Goal: Task Accomplishment & Management: Manage account settings

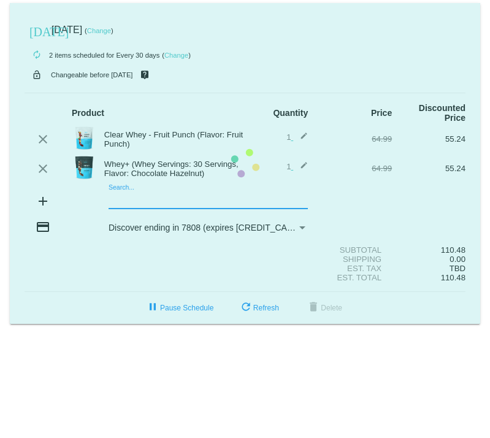
click at [161, 198] on mat-card "[DATE] [DATE] ( Change ) autorenew 2 items scheduled for Every 30 days ( Change…" at bounding box center [245, 163] width 471 height 321
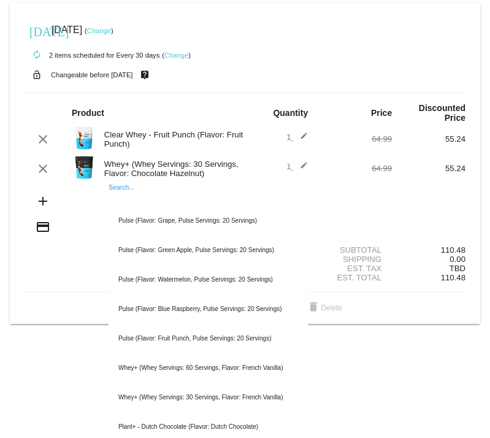
click at [63, 341] on body "[DATE] [DATE] ( Change ) autorenew 2 items scheduled for Every 30 days ( Change…" at bounding box center [245, 219] width 490 height 438
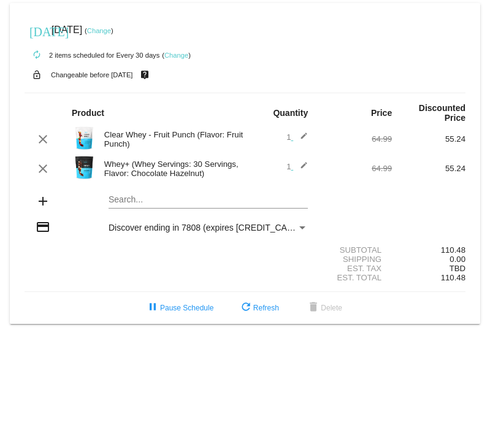
click at [182, 56] on link "Change" at bounding box center [176, 55] width 24 height 7
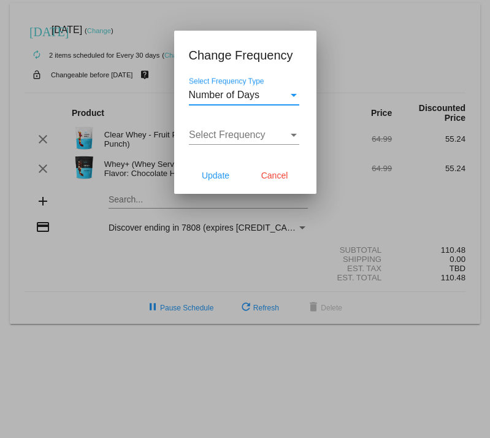
click at [293, 95] on div "Select Frequency Type" at bounding box center [294, 95] width 6 height 3
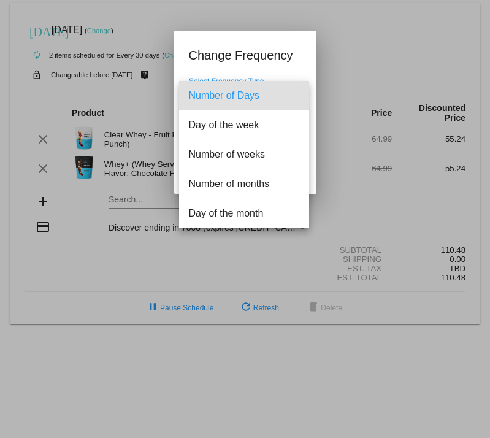
click at [293, 95] on span "Number of Days" at bounding box center [244, 95] width 110 height 29
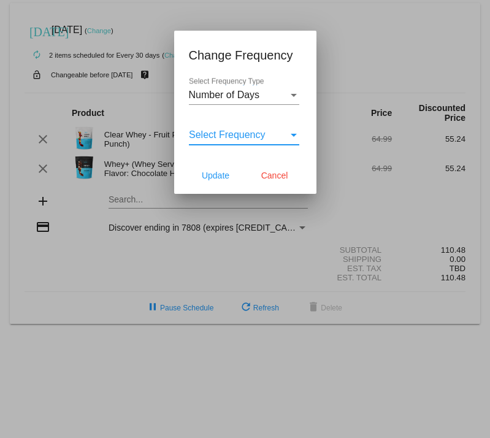
click at [271, 141] on div "Select Frequency" at bounding box center [238, 134] width 99 height 11
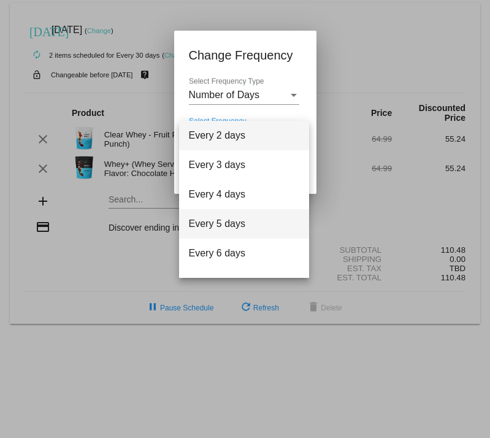
scroll to position [49, 0]
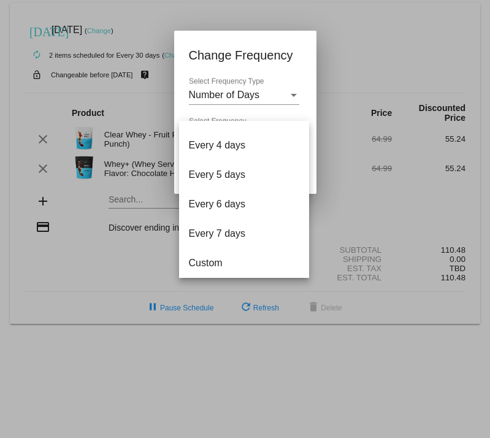
click at [272, 48] on div at bounding box center [245, 219] width 490 height 438
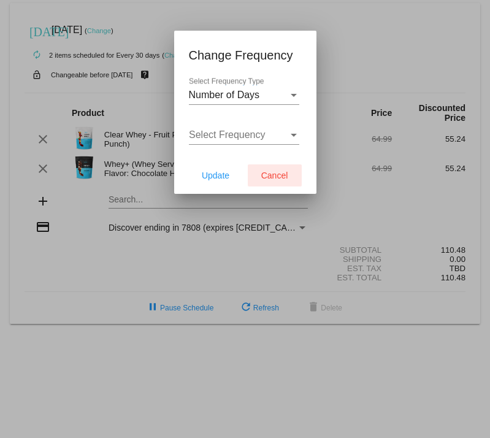
click at [269, 183] on button "Cancel" at bounding box center [275, 175] width 54 height 22
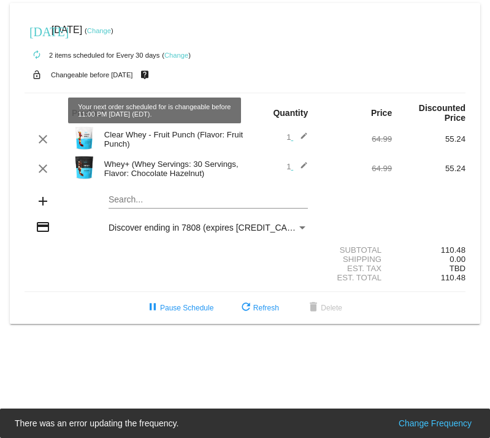
click at [152, 74] on mat-icon "live_help" at bounding box center [144, 75] width 15 height 16
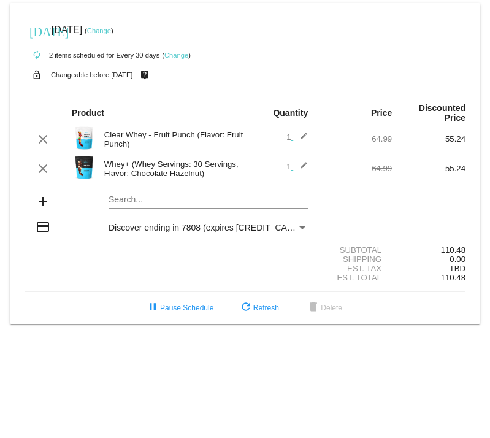
click at [111, 27] on link "Change" at bounding box center [99, 30] width 24 height 7
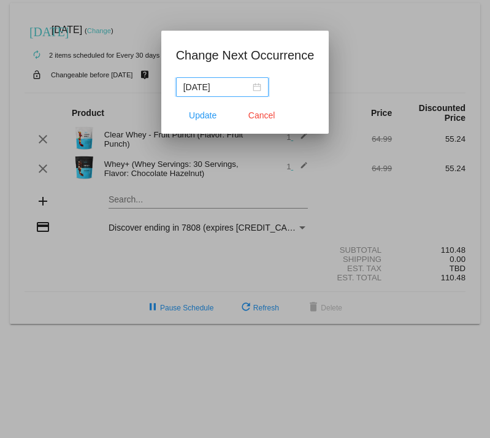
click at [224, 91] on input "2025-11-08" at bounding box center [216, 87] width 67 height 14
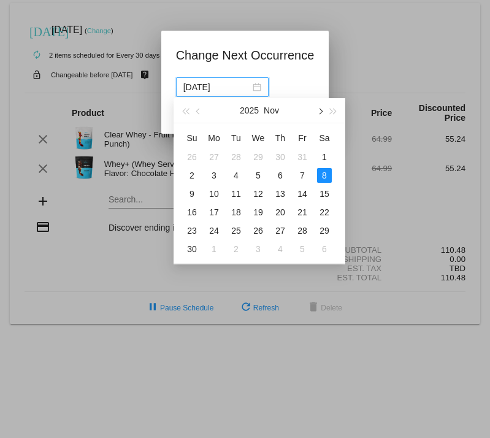
click at [323, 111] on button "button" at bounding box center [320, 110] width 14 height 25
click at [303, 156] on div "5" at bounding box center [302, 157] width 15 height 15
type input "2025-12-05"
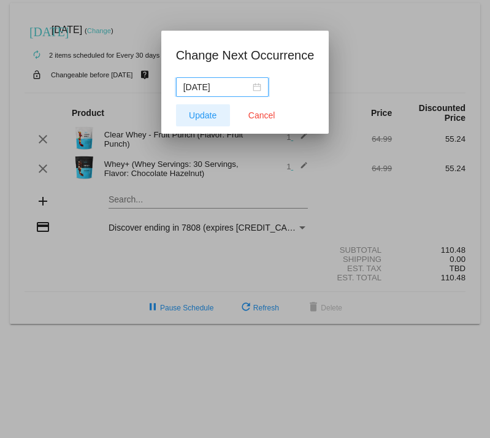
click at [203, 122] on button "Update" at bounding box center [203, 115] width 54 height 22
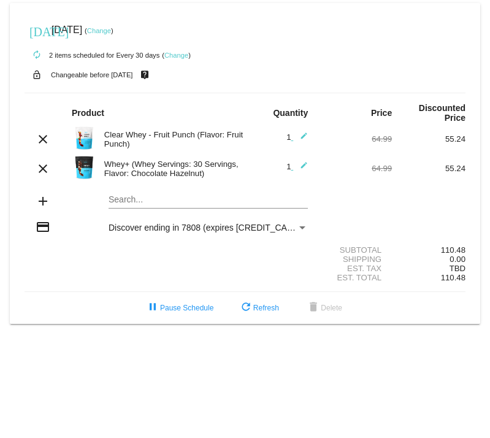
click at [301, 169] on mat-icon "edit" at bounding box center [300, 168] width 15 height 15
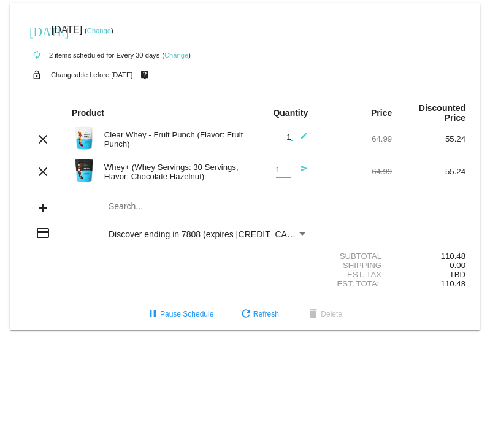
click at [304, 170] on mat-icon "send" at bounding box center [300, 171] width 15 height 15
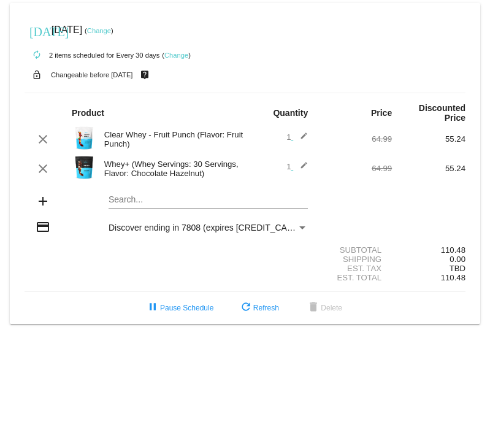
click at [108, 203] on div "Search..." at bounding box center [208, 202] width 221 height 35
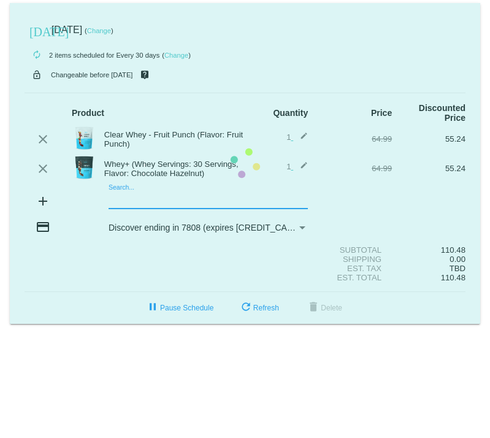
click at [115, 203] on mat-card "today Dec 5 2025 ( Change ) autorenew 2 items scheduled for Every 30 days ( Cha…" at bounding box center [245, 163] width 471 height 321
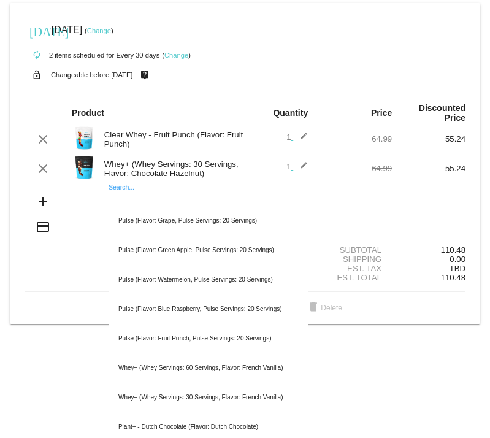
click at [351, 171] on div "64.99" at bounding box center [356, 168] width 74 height 9
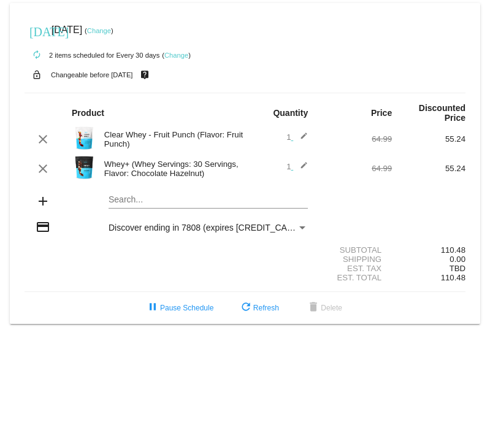
click at [300, 166] on mat-icon "edit" at bounding box center [300, 168] width 15 height 15
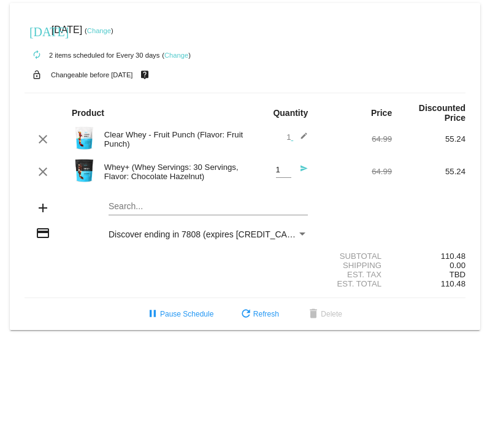
click at [41, 212] on mat-icon "add" at bounding box center [43, 208] width 15 height 15
click at [43, 204] on mat-icon "add" at bounding box center [43, 208] width 15 height 15
click at [42, 178] on mat-icon "clear" at bounding box center [43, 171] width 15 height 15
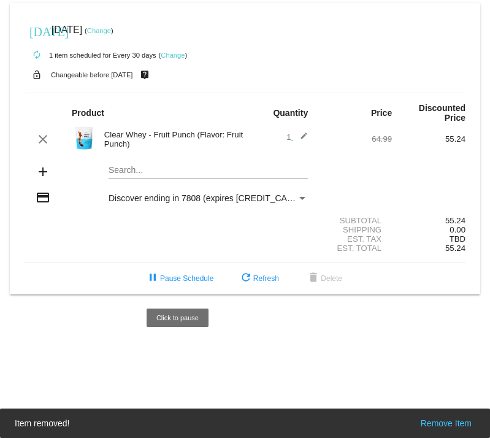
click at [74, 253] on div "Est. Total 55.24" at bounding box center [245, 248] width 441 height 9
